Goal: Information Seeking & Learning: Learn about a topic

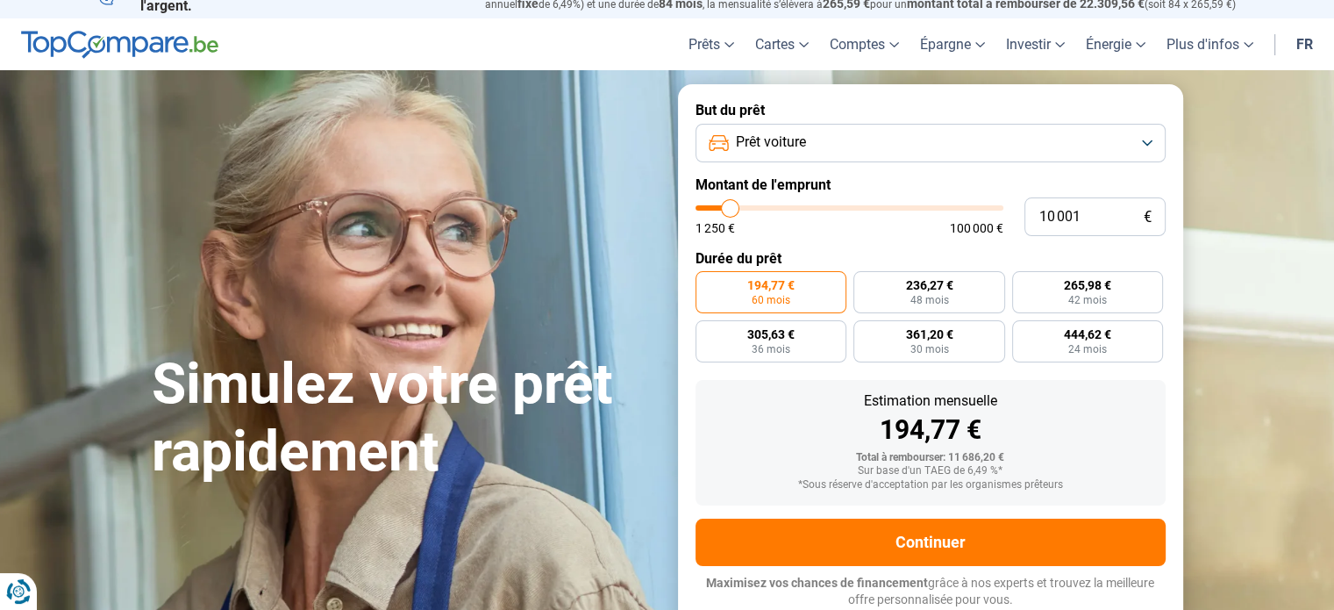
type input "10 750"
type input "10750"
type input "11 000"
type input "11000"
type input "11 250"
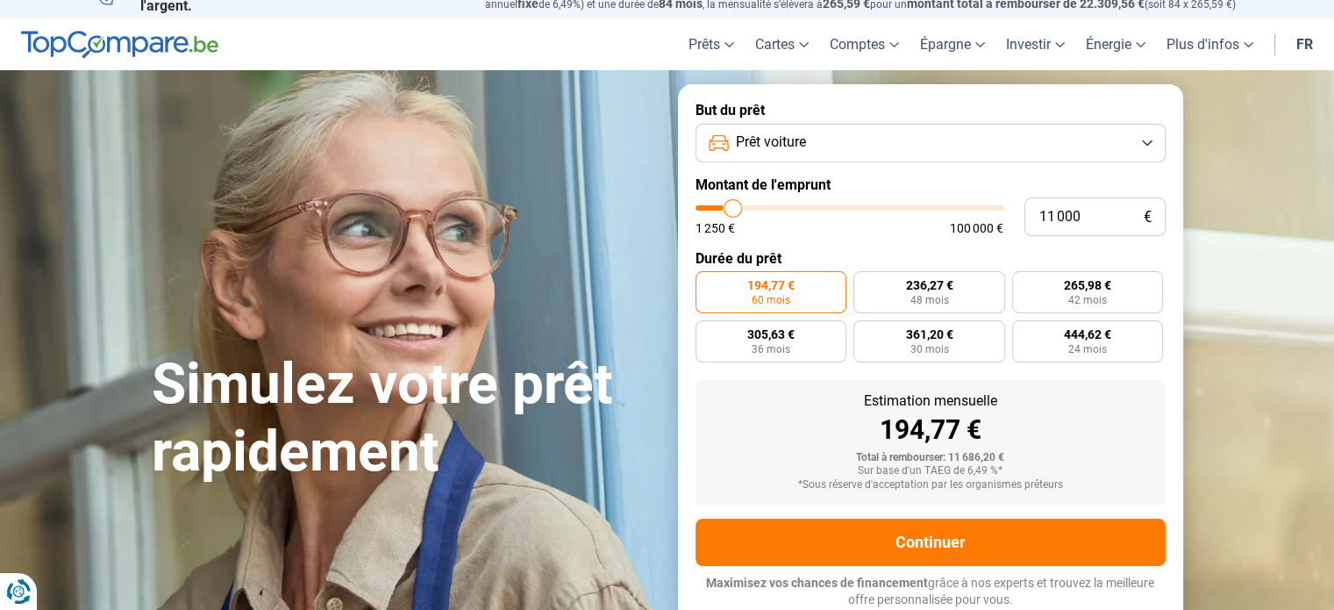
type input "11250"
type input "11 500"
type input "11500"
type input "11 750"
type input "11750"
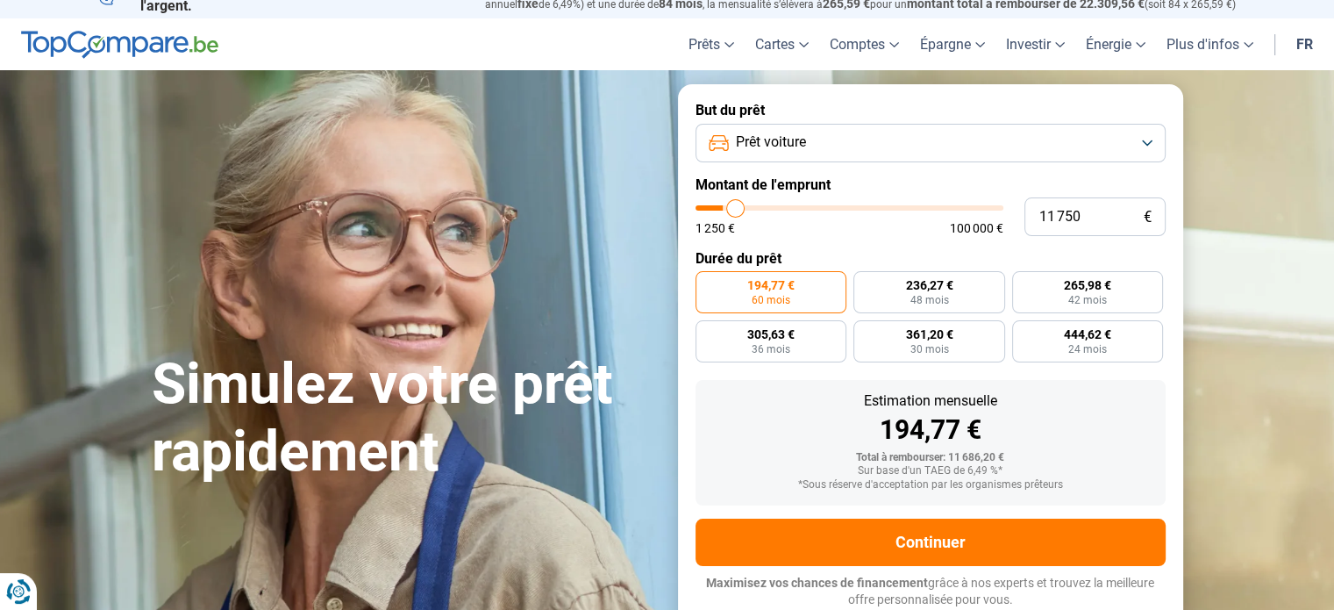
type input "12 750"
type input "12750"
type input "16 000"
type input "16000"
type input "20 000"
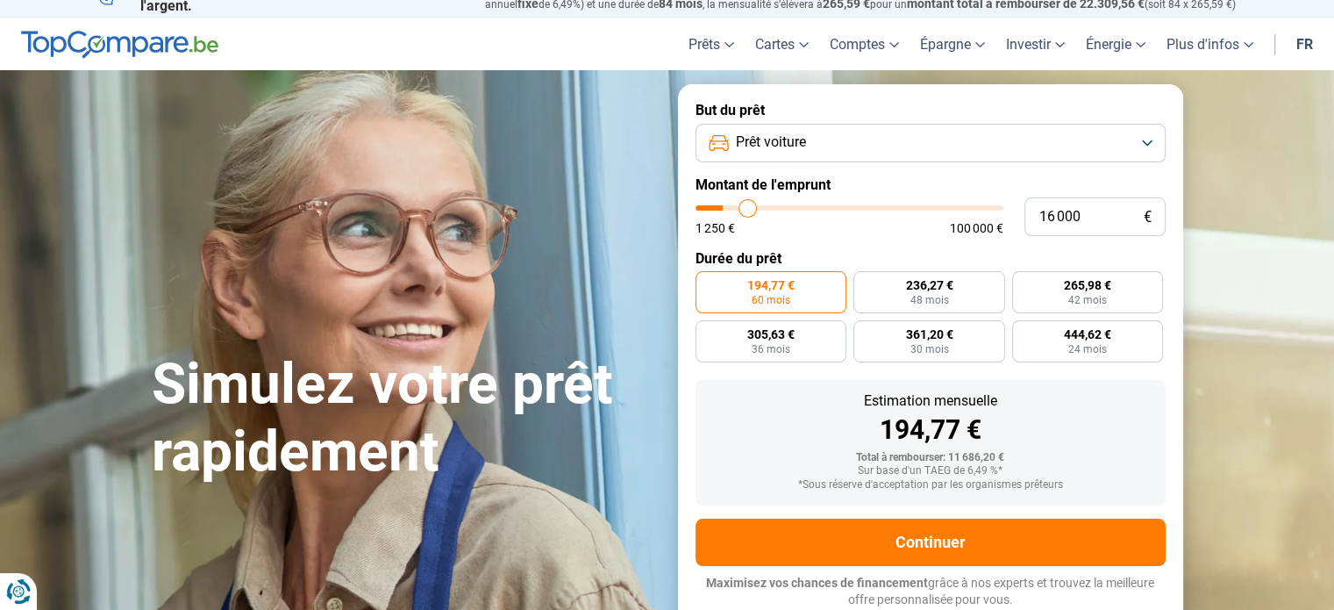
type input "20000"
type input "25 000"
type input "25000"
type input "30 000"
type input "30000"
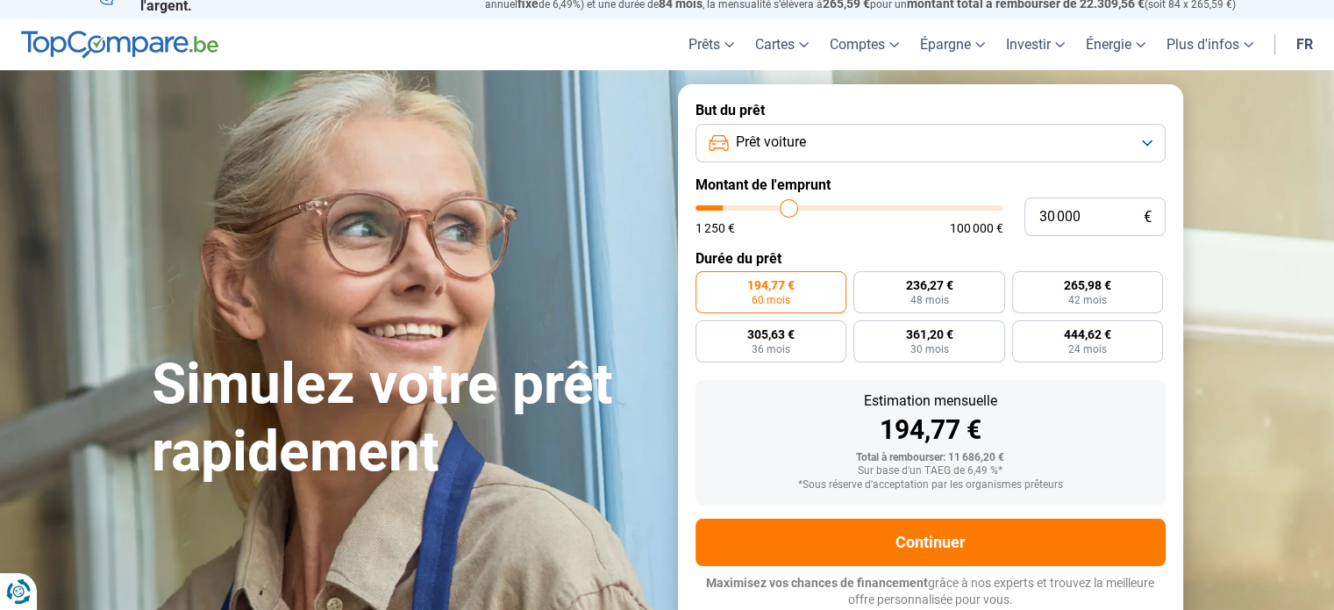
type input "34 250"
type input "34250"
type input "35 750"
type input "35750"
type input "36 000"
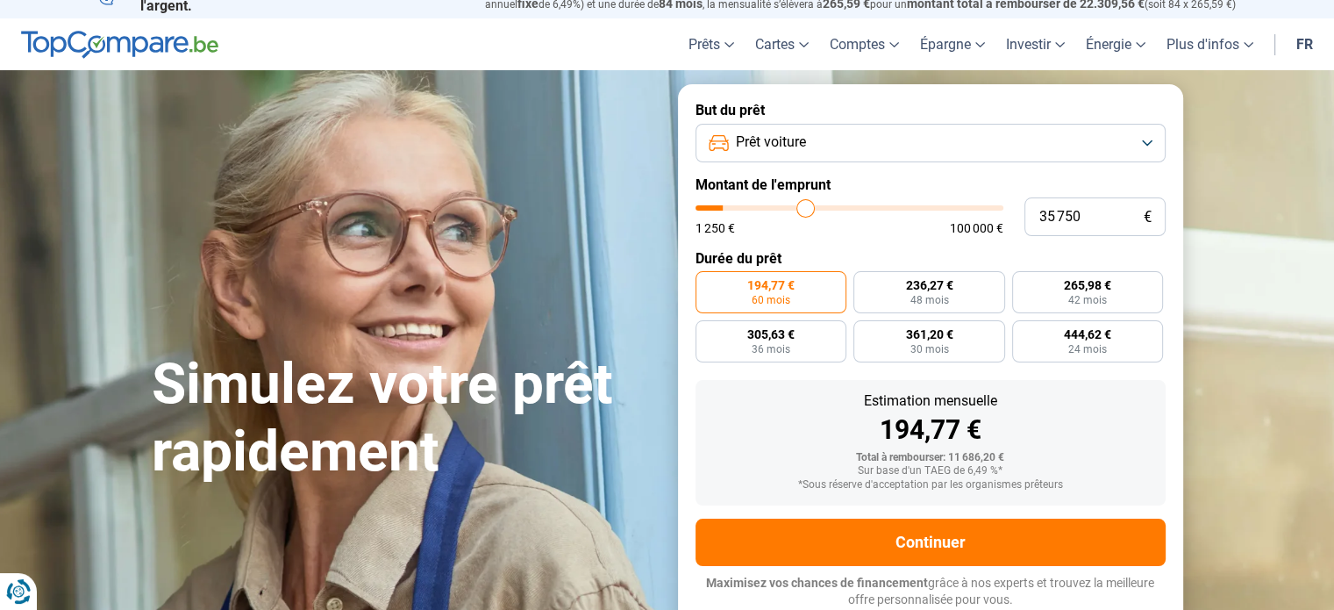
type input "36000"
type input "35 750"
type input "35750"
type input "35 250"
type input "35250"
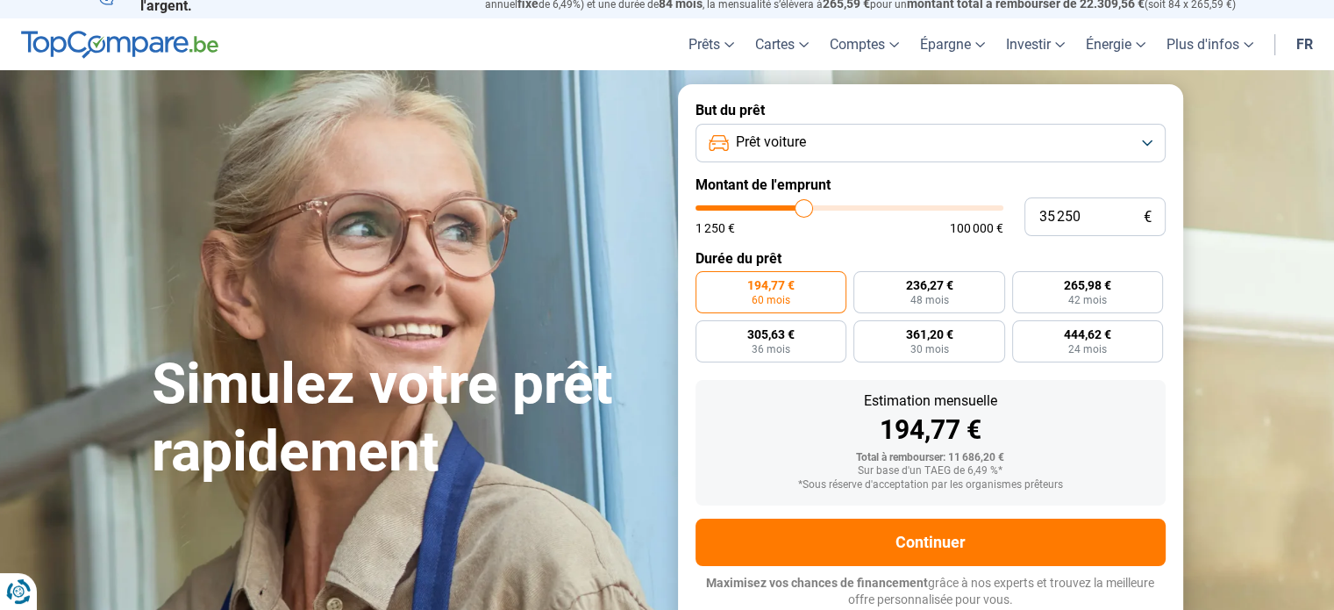
type input "34 750"
type input "34750"
type input "34 250"
type input "34250"
type input "33 250"
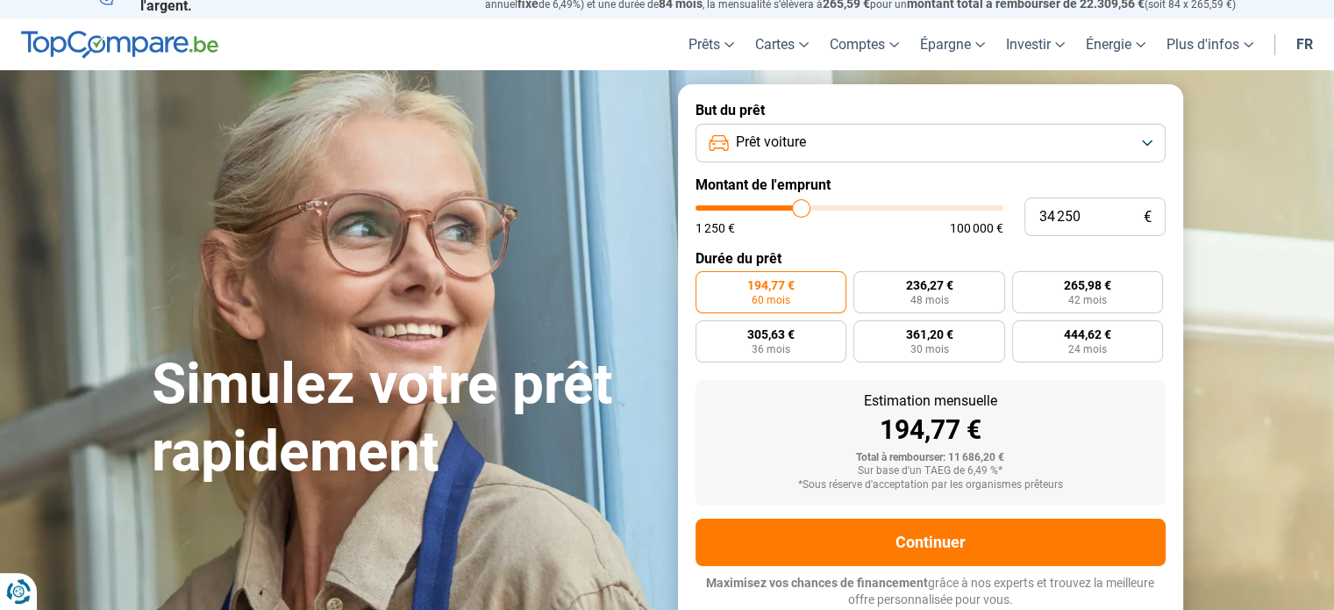
type input "33250"
type input "32 500"
type input "32500"
type input "32 250"
type input "32250"
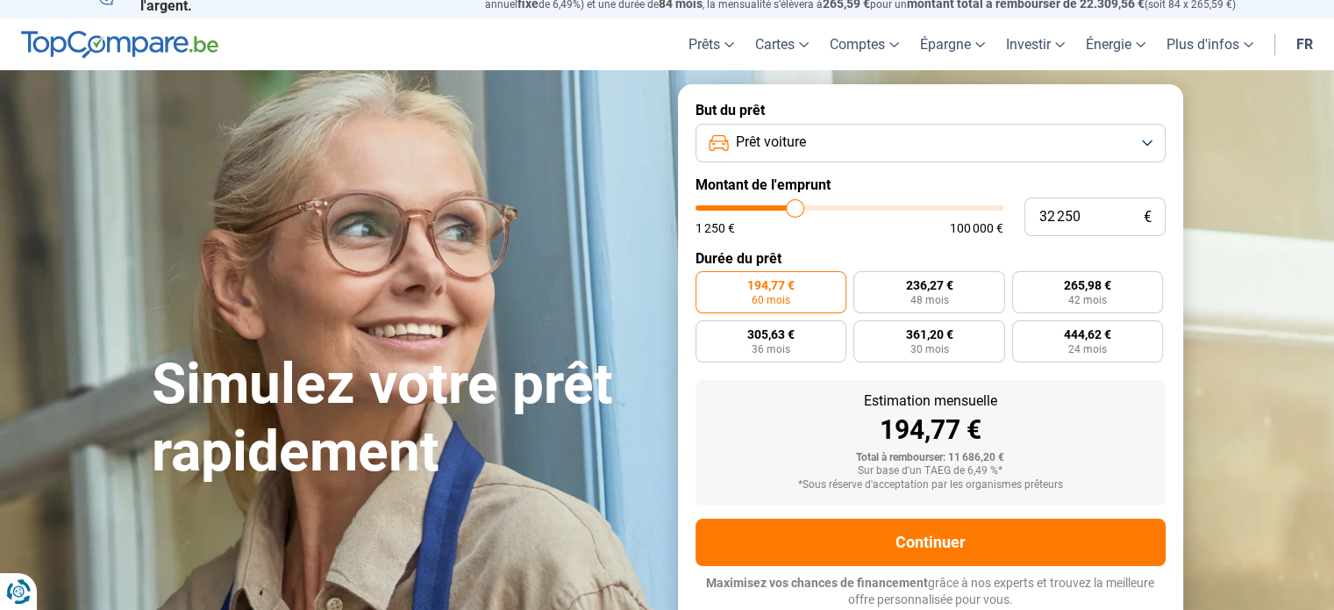
type input "31 750"
type input "31750"
type input "31 500"
type input "31500"
type input "31 250"
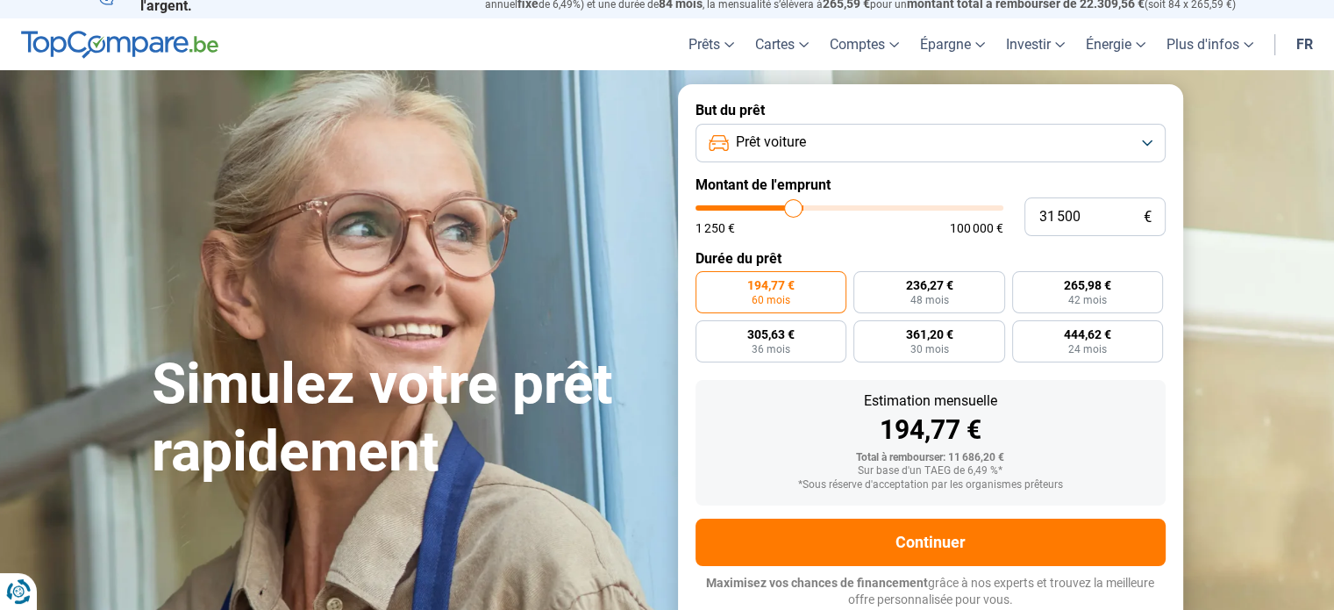
type input "31250"
type input "31 000"
type input "31000"
type input "30 500"
type input "30500"
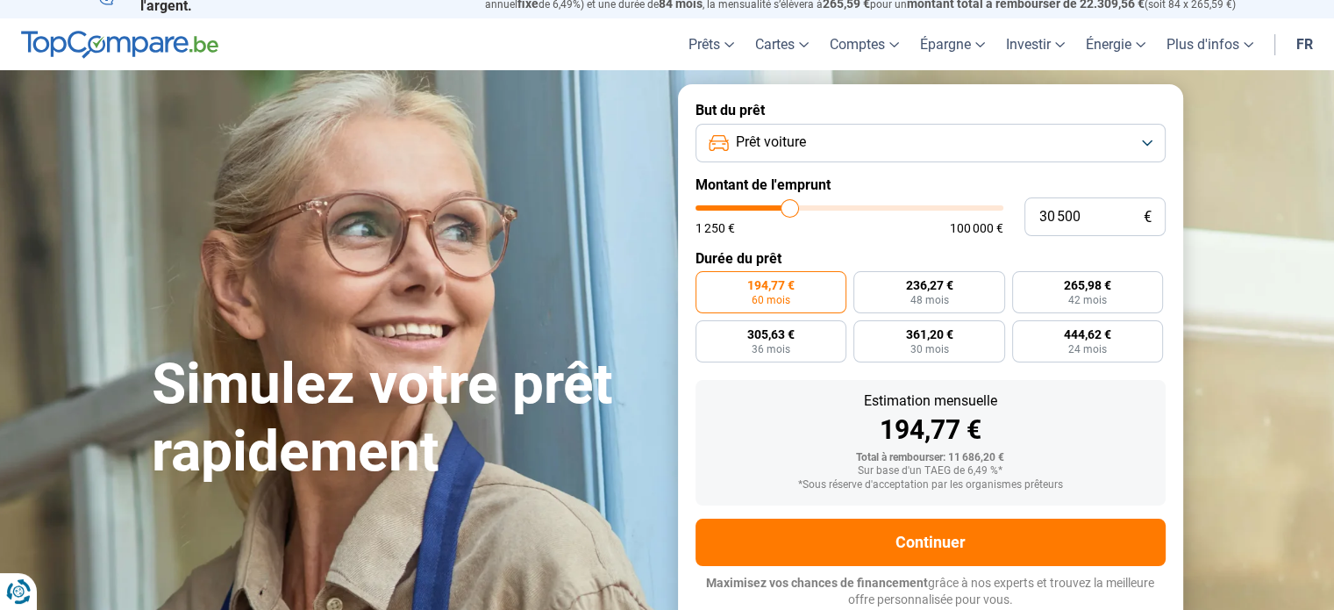
type input "30 000"
type input "30000"
type input "29 750"
type input "29750"
type input "29 500"
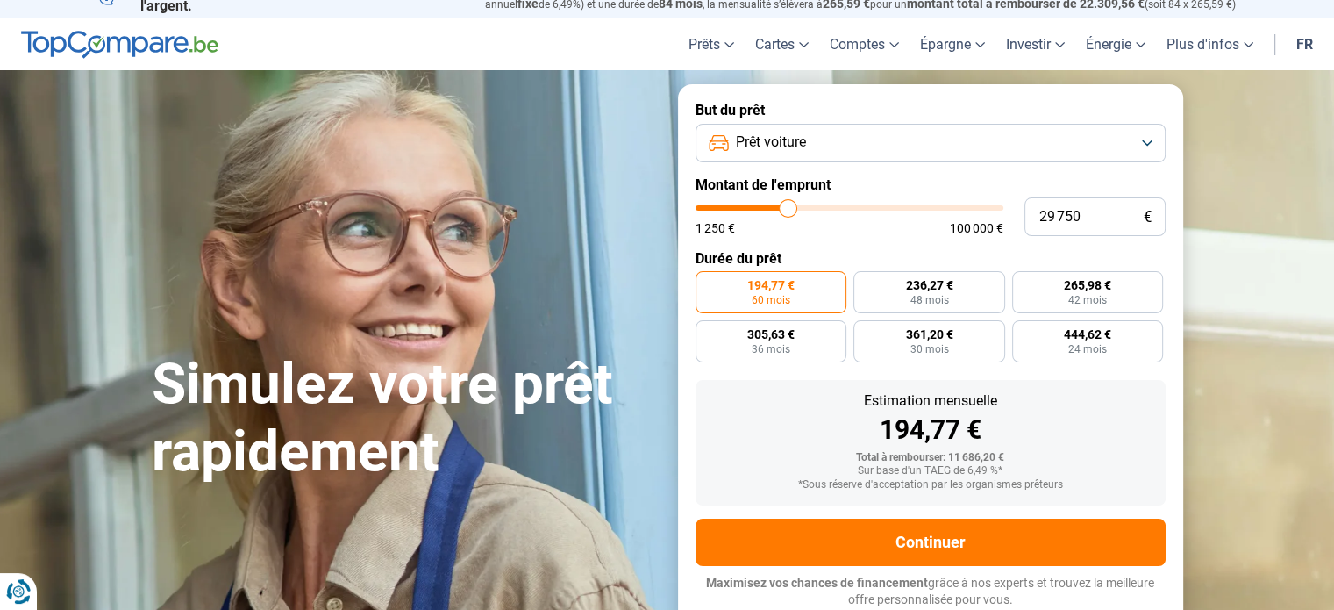
type input "29500"
type input "28 750"
type input "28750"
type input "28 500"
type input "28500"
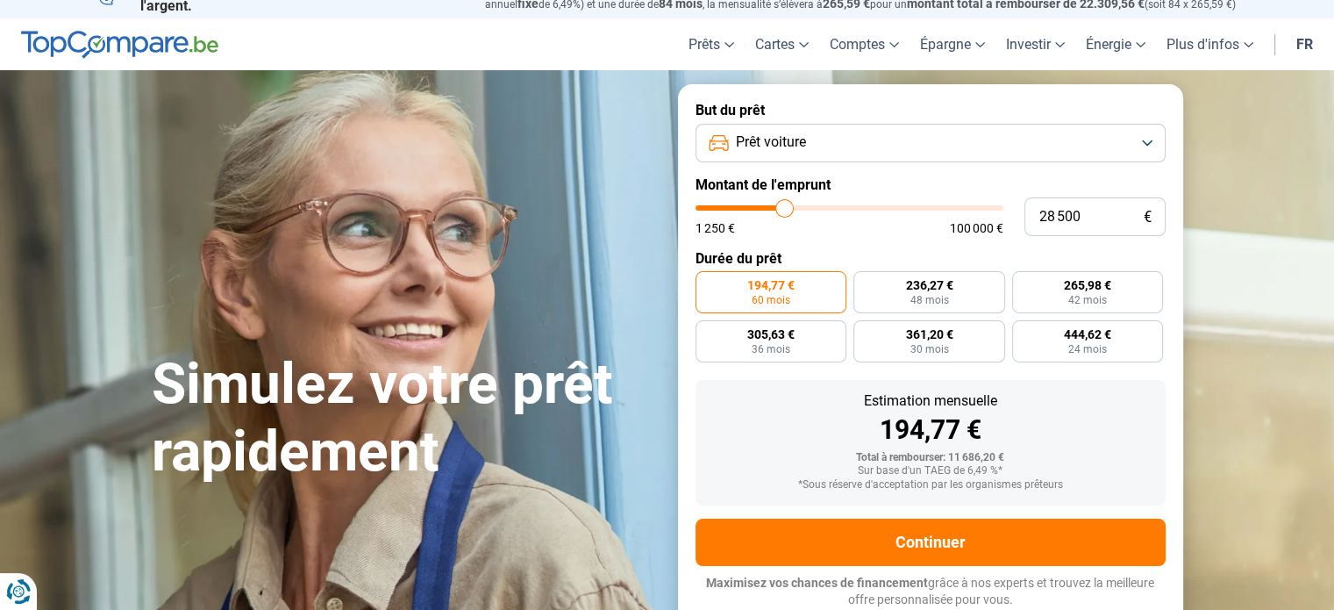
type input "28 250"
type input "28250"
type input "28 000"
type input "28000"
type input "27 750"
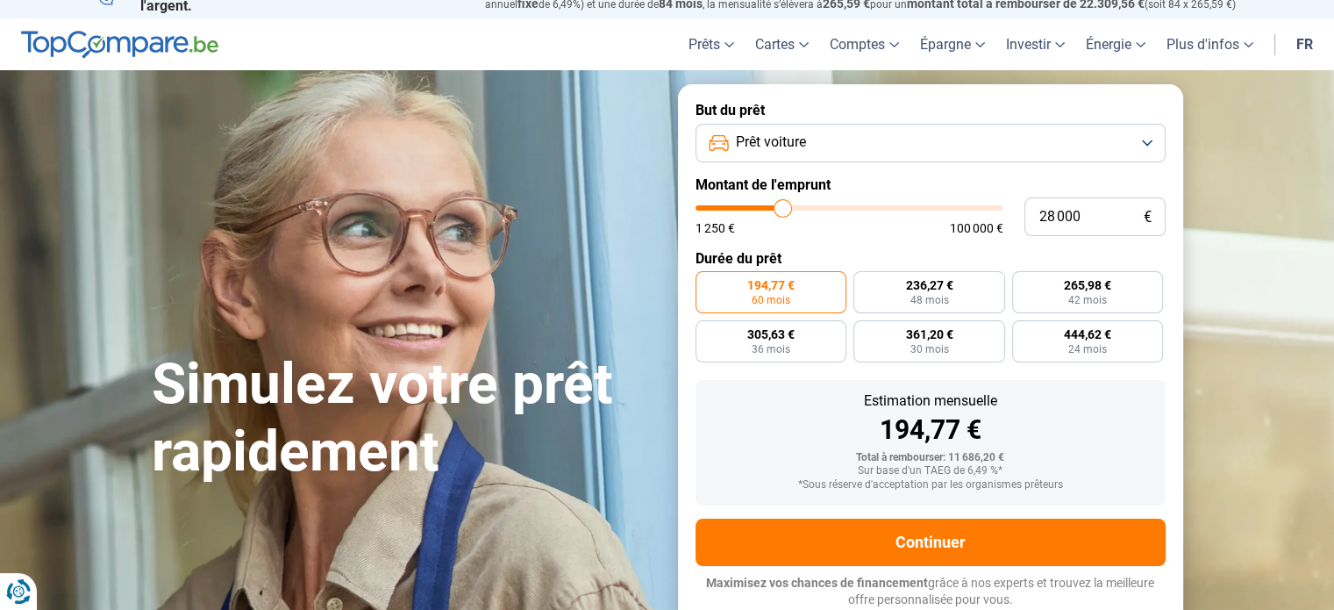
type input "27750"
type input "27 500"
type input "27500"
type input "26 250"
type input "26250"
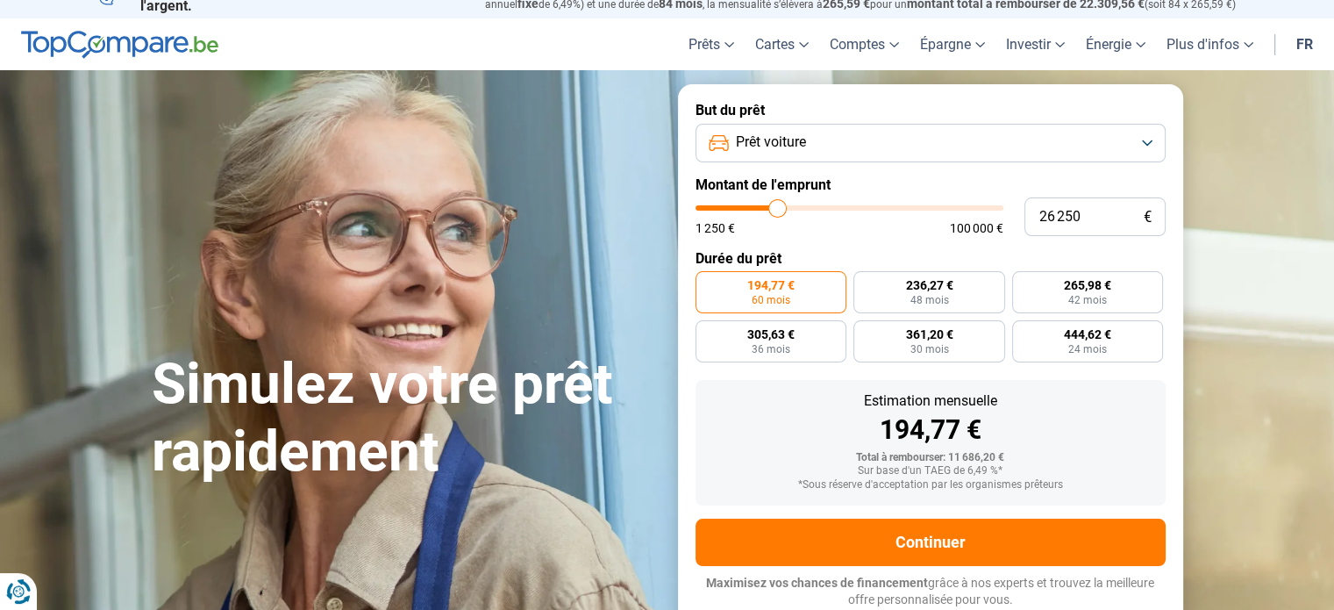
type input "26 000"
type input "26000"
type input "25 750"
type input "25750"
type input "25 500"
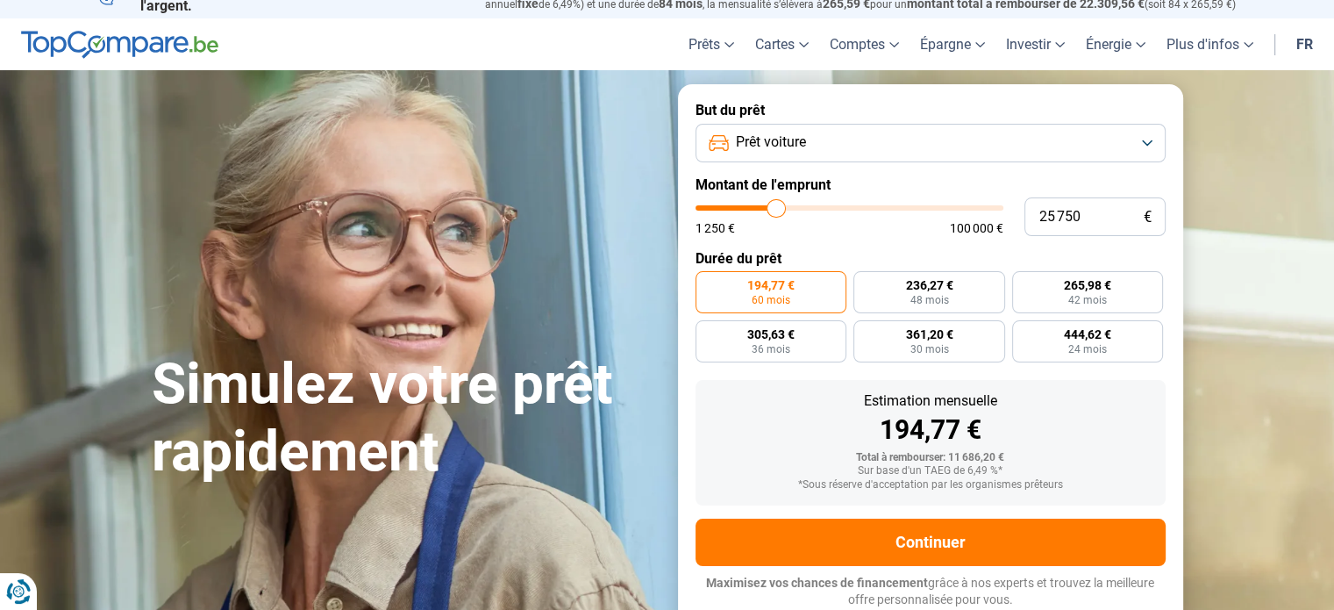
type input "25500"
type input "25 250"
type input "25250"
type input "25 000"
type input "25000"
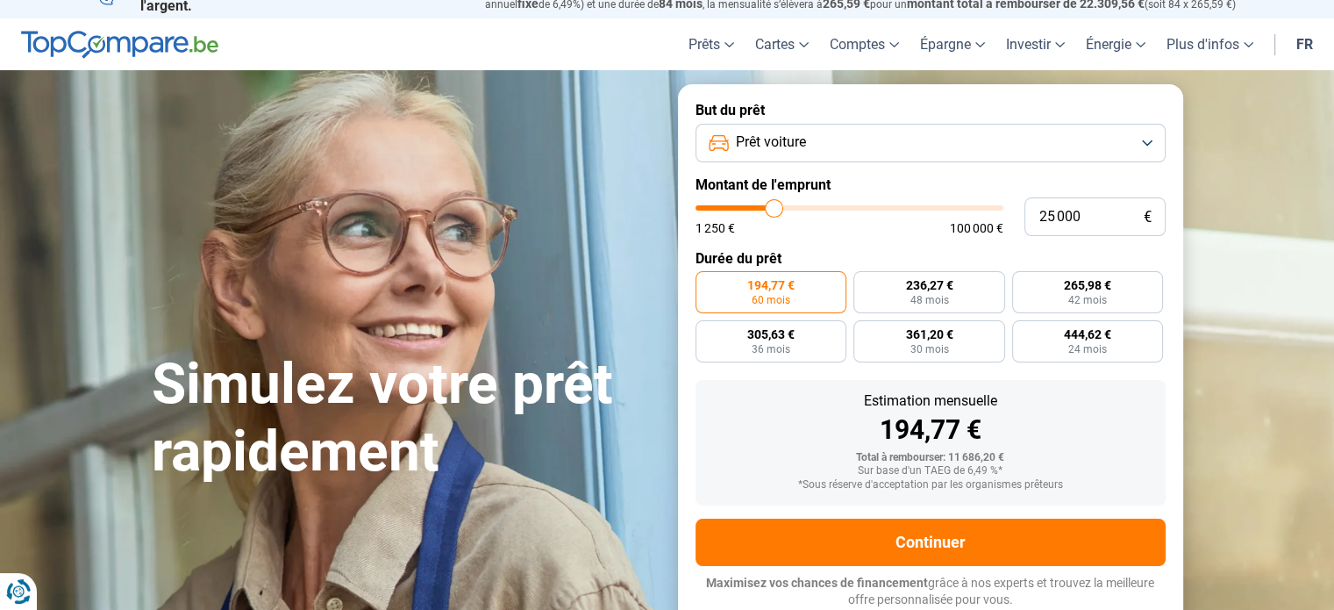
type input "24 500"
type input "24500"
type input "24 250"
type input "24250"
type input "23 750"
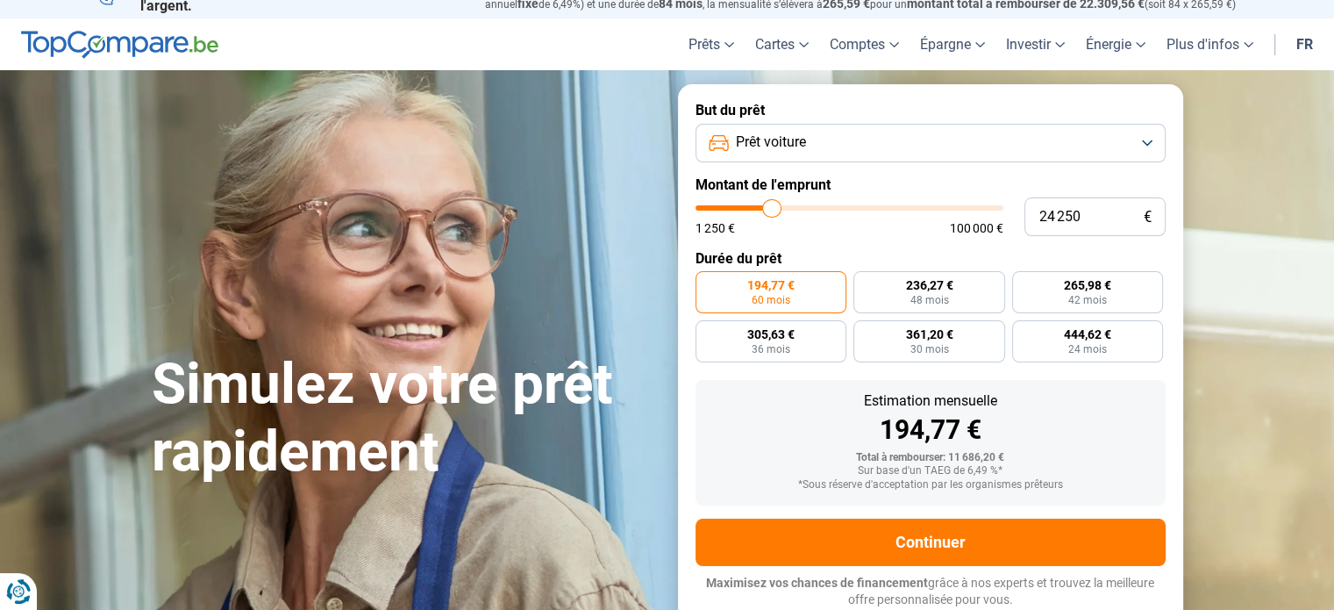
type input "23750"
type input "23 500"
type input "23500"
type input "23 250"
type input "23250"
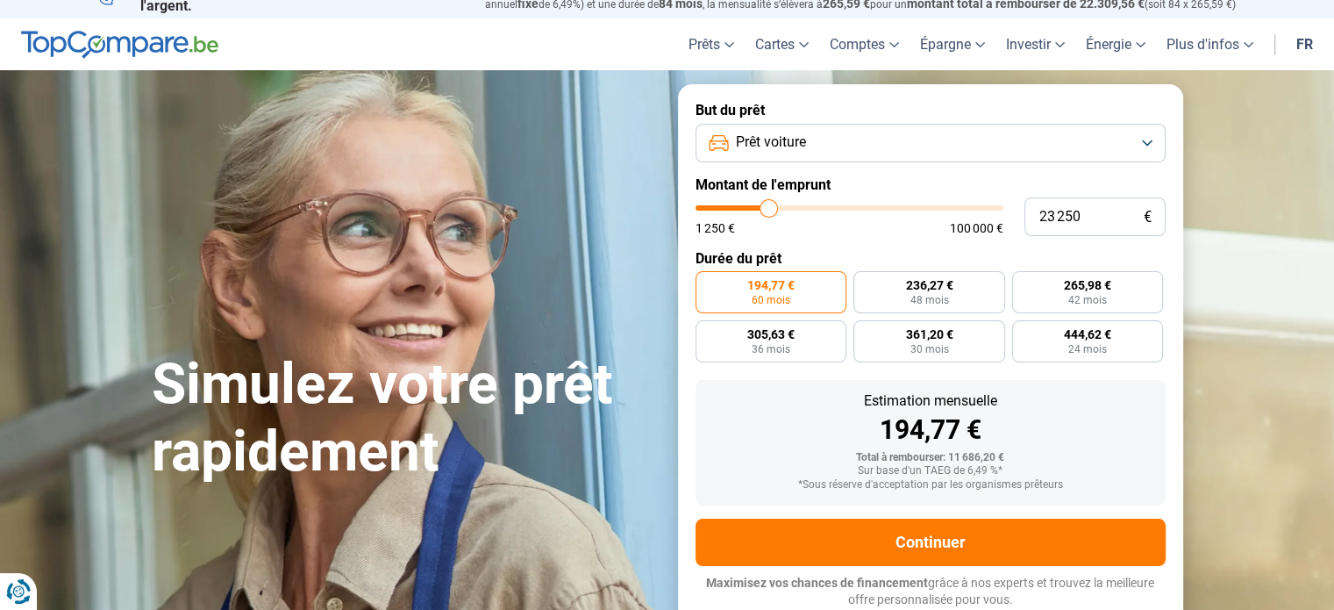
type input "23 000"
type input "23000"
type input "22 750"
type input "22750"
type input "22 250"
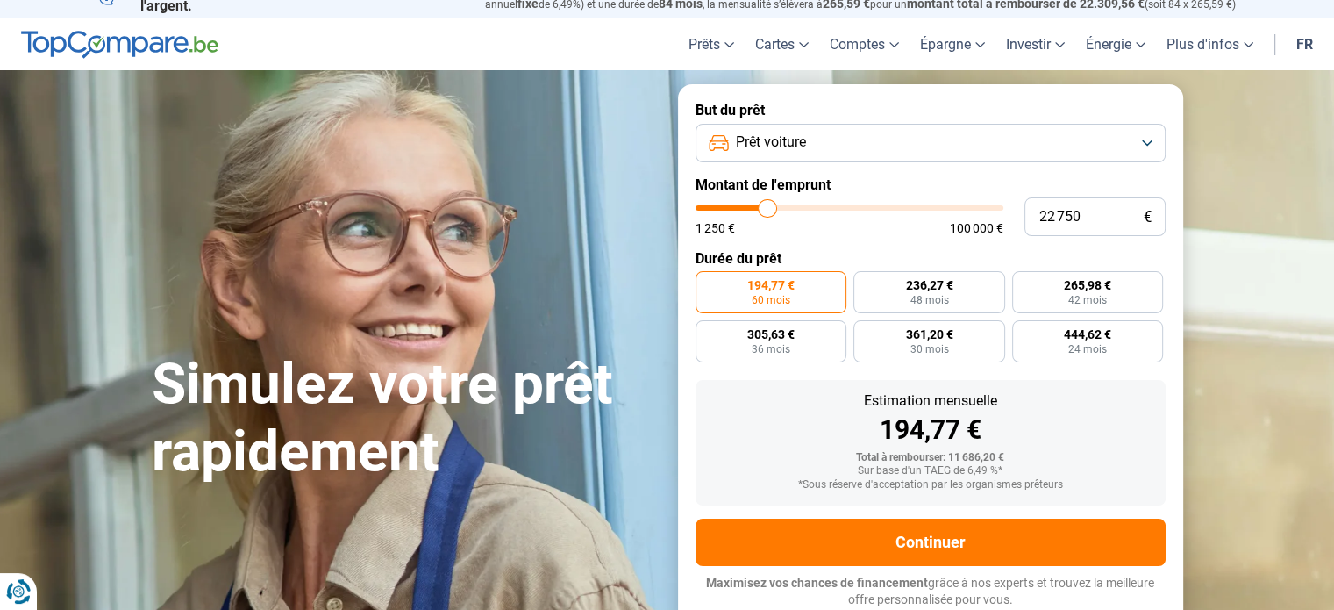
type input "22250"
type input "22 000"
type input "22000"
type input "21 750"
type input "21750"
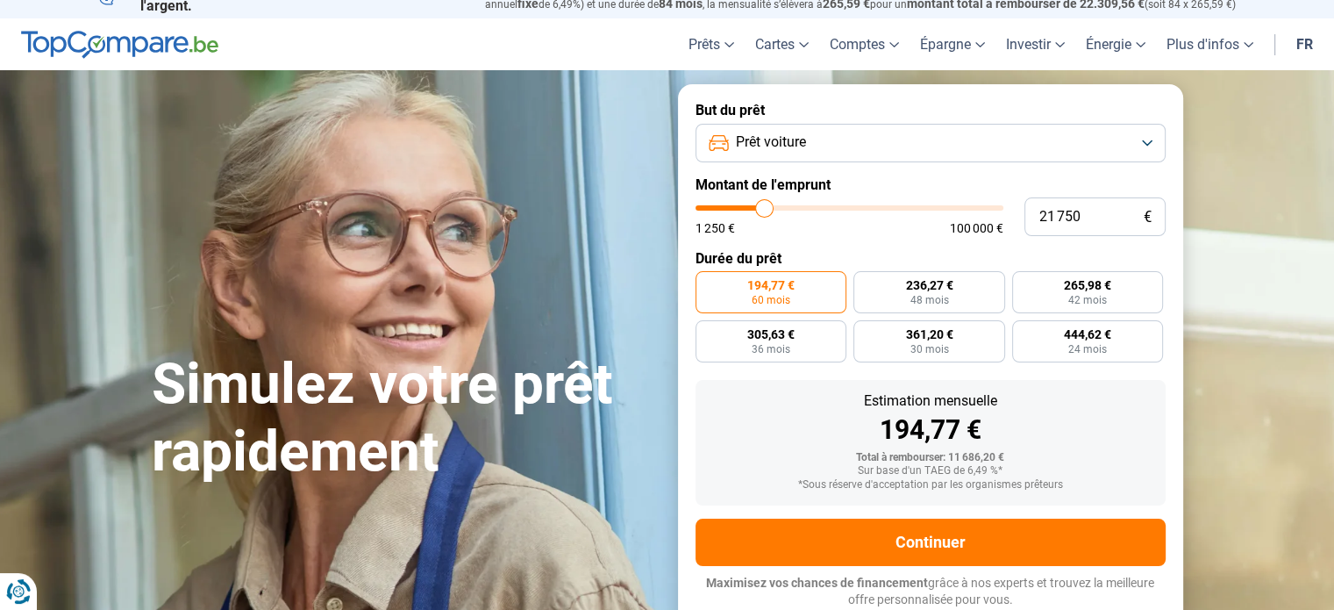
type input "21 500"
type input "21500"
type input "21 250"
drag, startPoint x: 732, startPoint y: 203, endPoint x: 763, endPoint y: 211, distance: 32.6
type input "21250"
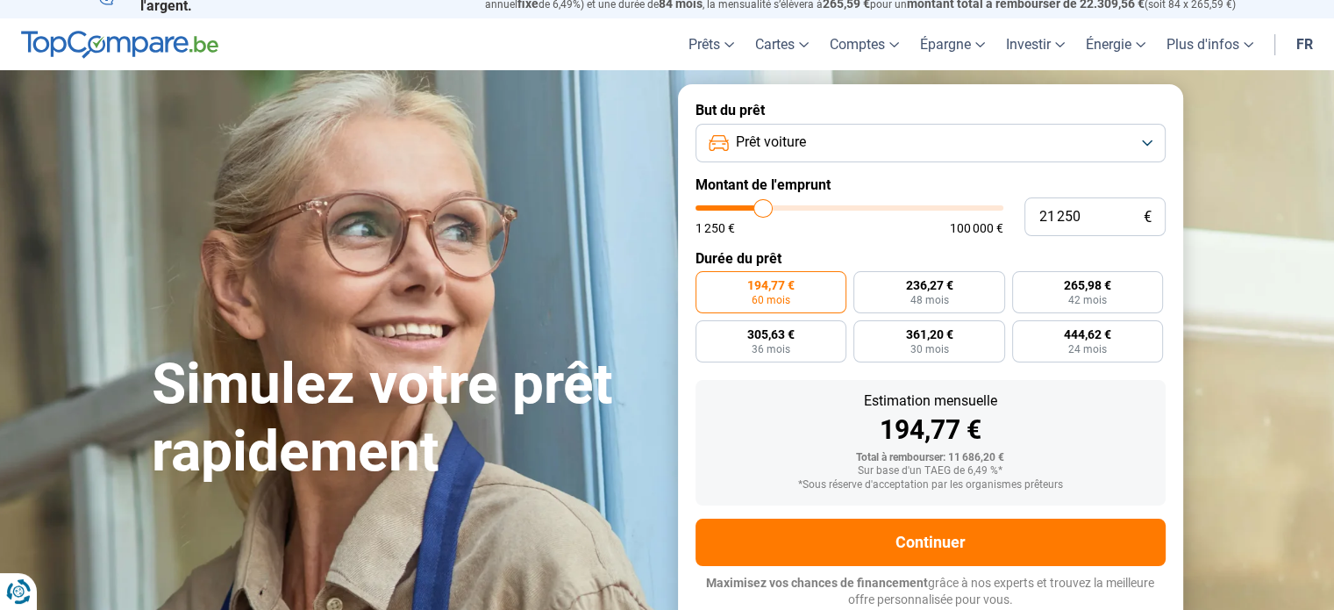
click at [763, 211] on input "range" at bounding box center [850, 207] width 308 height 5
radio input "false"
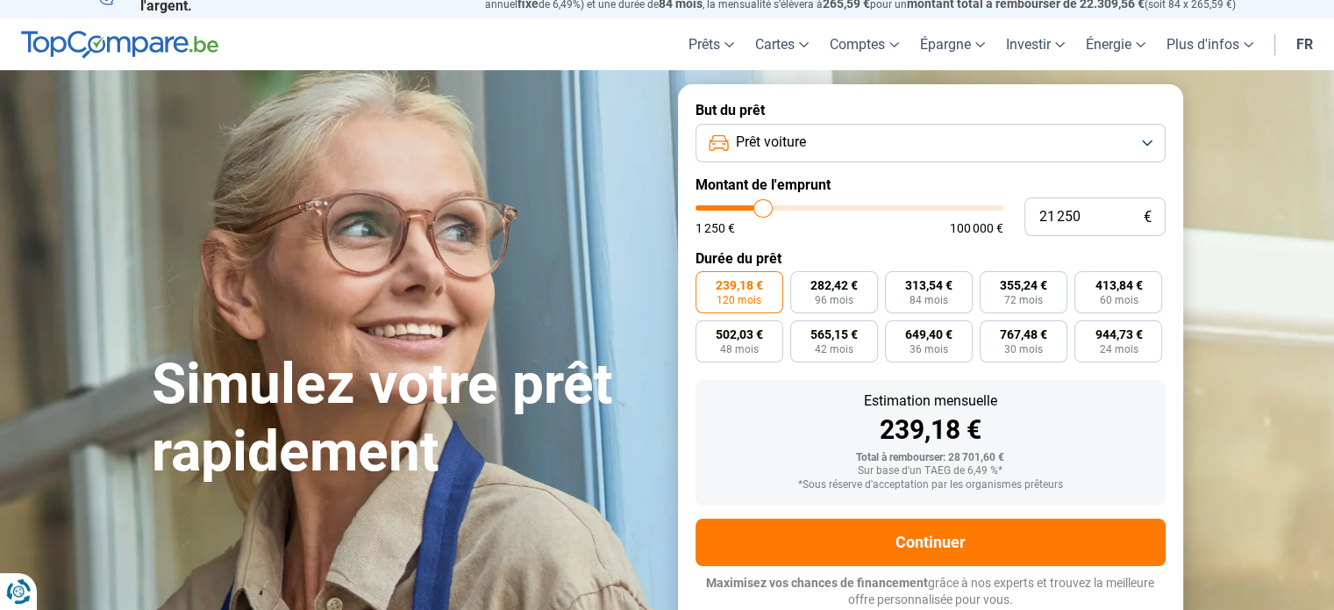
type input "12 250"
type input "12250"
click at [737, 209] on input "range" at bounding box center [850, 207] width 308 height 5
radio input "true"
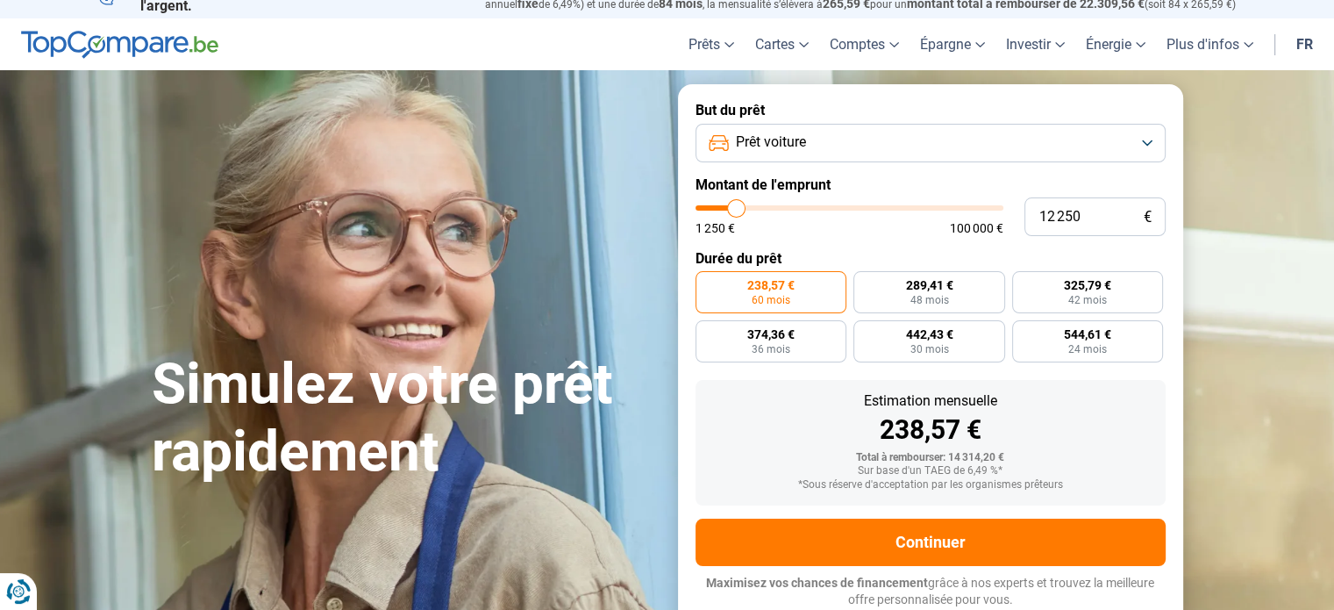
type input "17 500"
type input "17500"
click at [752, 206] on input "range" at bounding box center [850, 207] width 308 height 5
radio input "false"
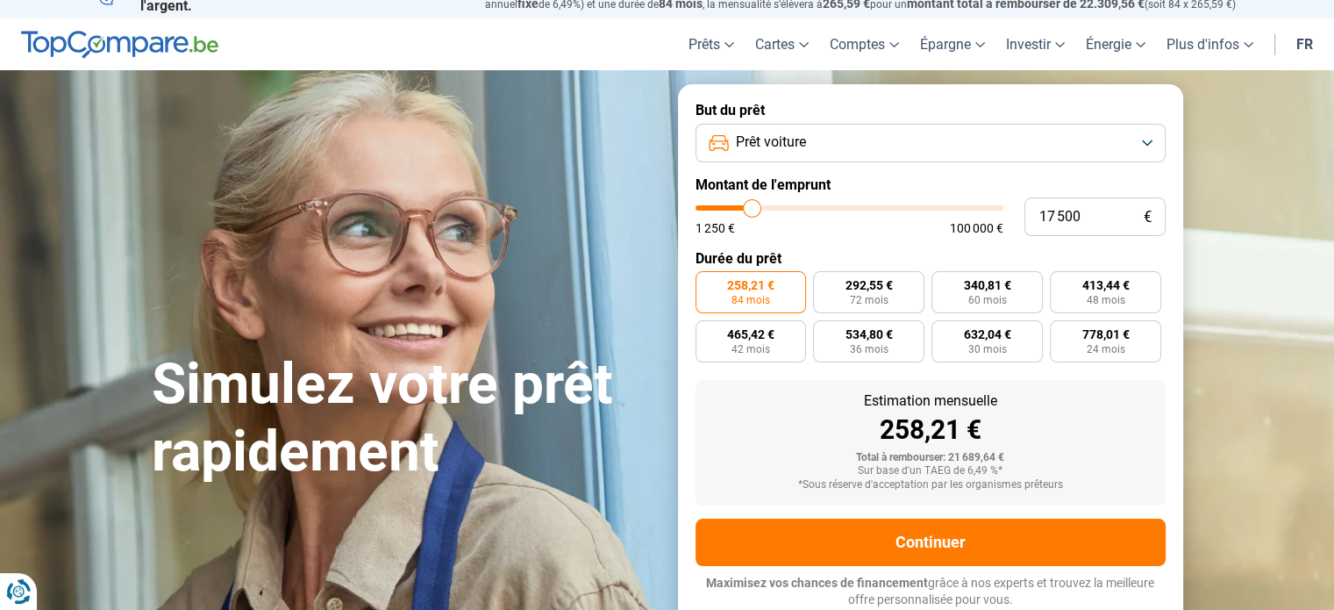
type input "21 250"
type input "21250"
click at [762, 206] on input "range" at bounding box center [850, 207] width 308 height 5
radio input "false"
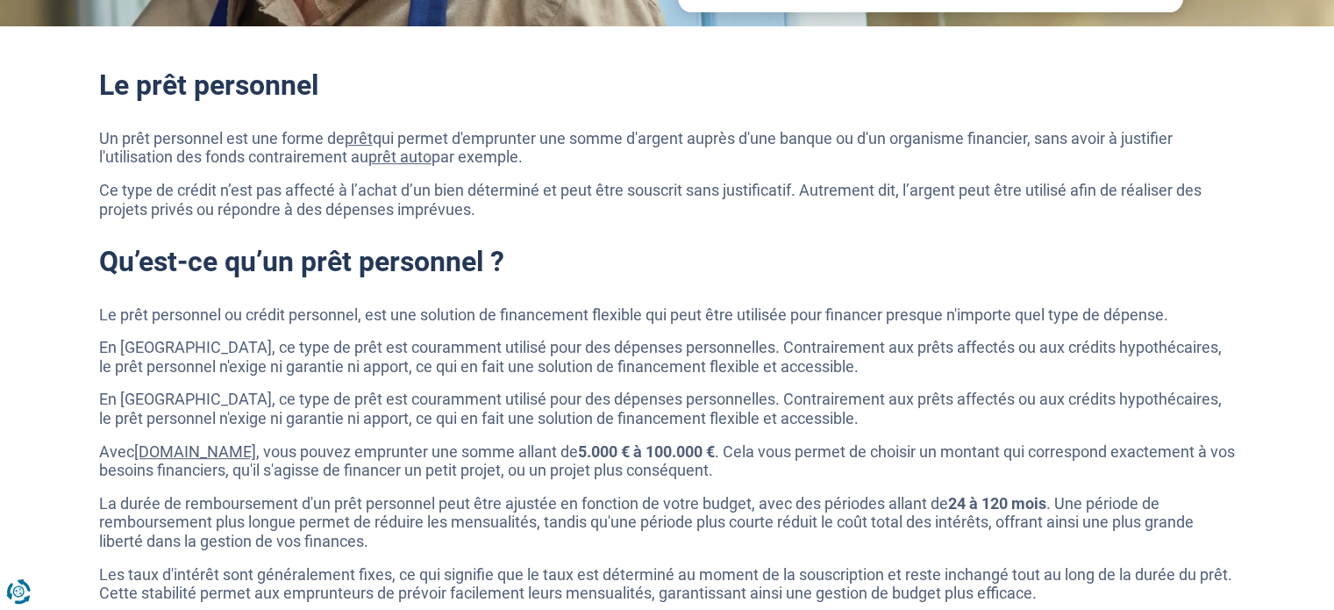
scroll to position [901, 0]
